Goal: Find specific page/section: Find specific page/section

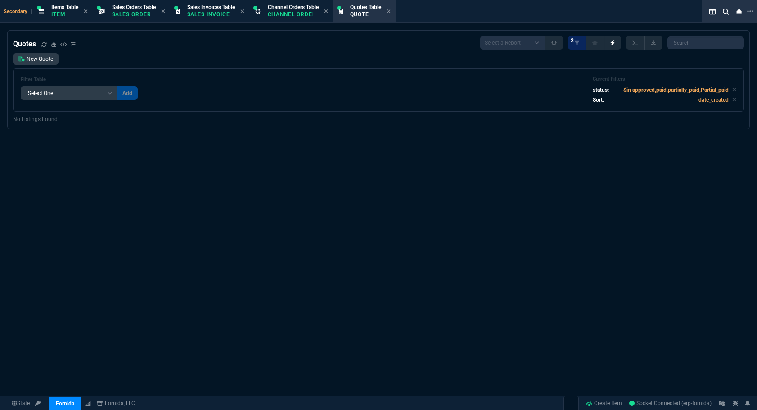
select select "4: SHAD"
select select
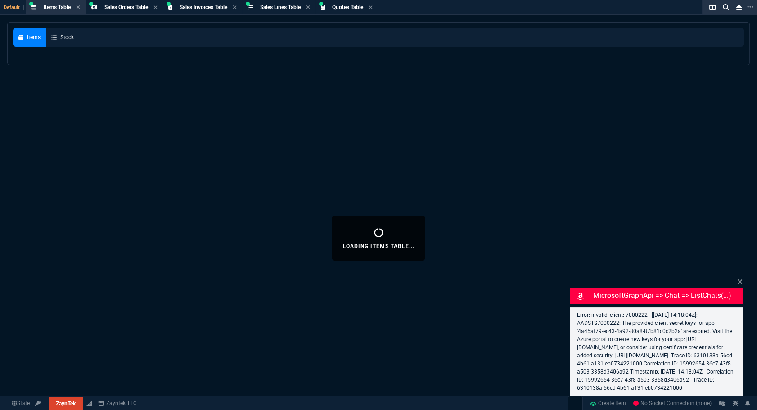
select select "4: SHAD"
select select
